Goal: Feedback & Contribution: Submit feedback/report problem

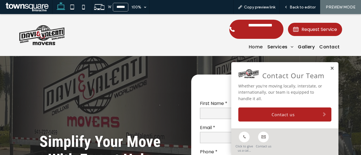
click at [330, 67] on link at bounding box center [332, 68] width 4 height 5
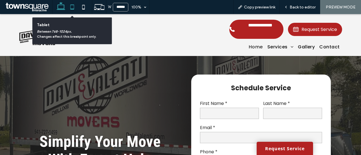
click at [71, 8] on icon at bounding box center [72, 6] width 11 height 11
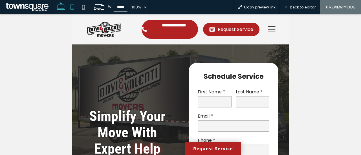
click at [61, 6] on icon at bounding box center [60, 6] width 11 height 11
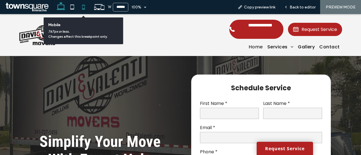
click at [83, 8] on icon at bounding box center [83, 6] width 11 height 11
type input "*****"
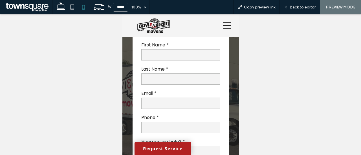
scroll to position [113, 0]
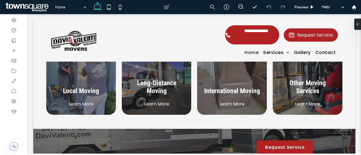
drag, startPoint x: 241, startPoint y: 6, endPoint x: 241, endPoint y: 9, distance: 3.1
click at [241, 6] on icon at bounding box center [240, 6] width 5 height 5
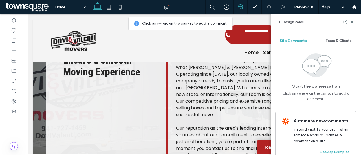
scroll to position [317, 0]
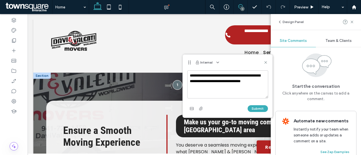
scroll to position [0, 0]
type textarea "**********"
click at [259, 108] on button "Submit" at bounding box center [258, 108] width 20 height 7
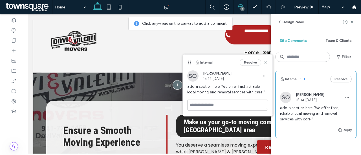
drag, startPoint x: 267, startPoint y: 60, endPoint x: 243, endPoint y: 46, distance: 28.3
click at [267, 60] on icon at bounding box center [265, 62] width 5 height 5
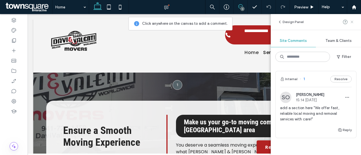
click at [353, 22] on icon at bounding box center [352, 22] width 5 height 5
